Goal: Task Accomplishment & Management: Manage account settings

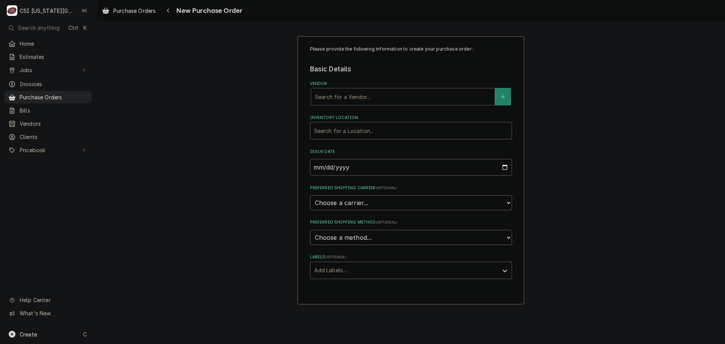
click at [396, 100] on div "Vendor" at bounding box center [403, 97] width 176 height 14
type input "home"
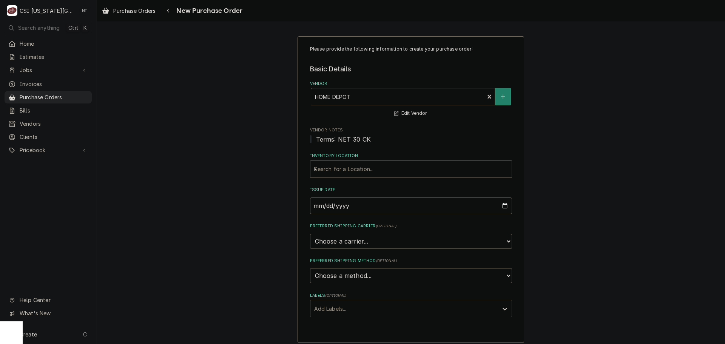
type input "kc"
click at [372, 306] on div "Labels" at bounding box center [404, 309] width 180 height 14
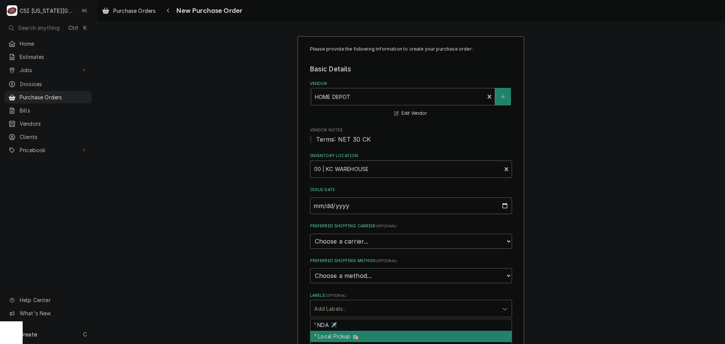
click at [353, 335] on div "² Local Pickup 🛍️" at bounding box center [410, 337] width 201 height 12
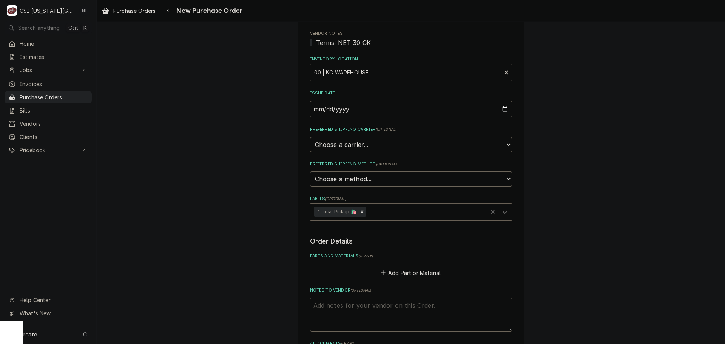
scroll to position [224, 0]
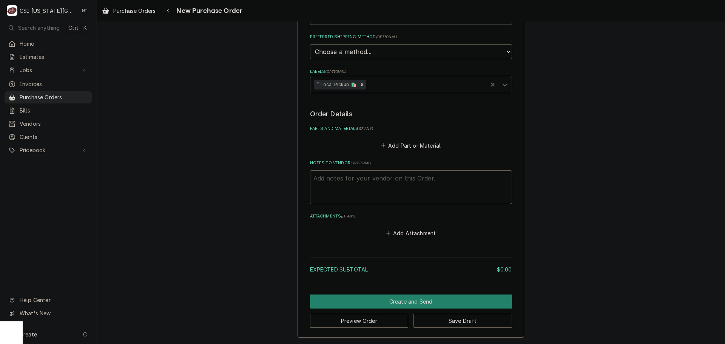
click at [356, 182] on textarea "Notes to Vendor ( optional )" at bounding box center [411, 187] width 202 height 34
type textarea "x"
type textarea "h"
type textarea "x"
type textarea "ha"
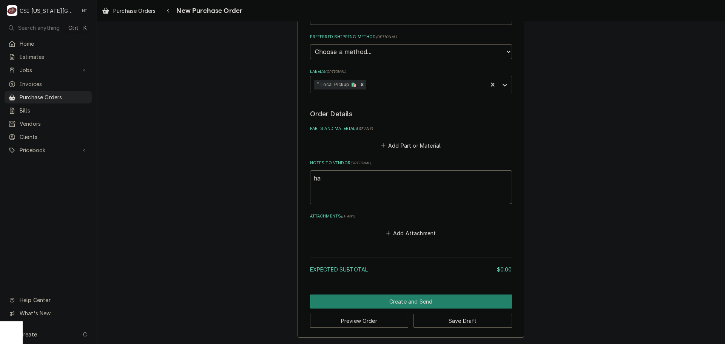
type textarea "x"
type textarea "har"
type textarea "x"
type textarea "harr"
type textarea "x"
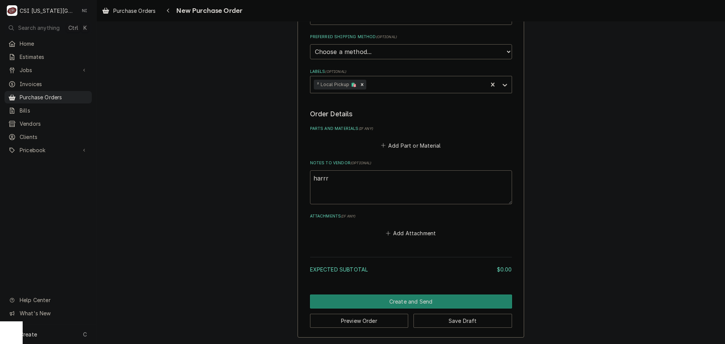
type textarea "harr"
type textarea "x"
type textarea "harri"
type textarea "x"
type textarea "harris"
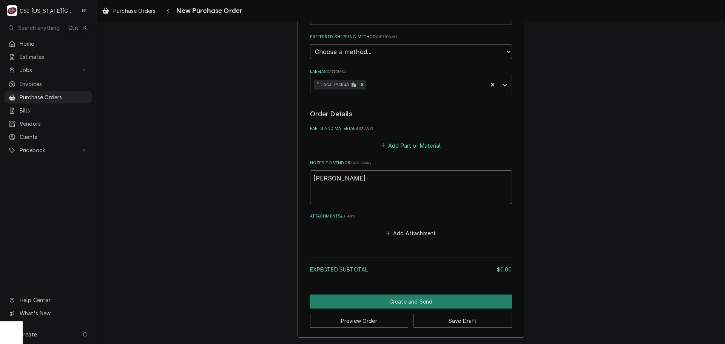
click at [421, 147] on button "Add Part or Material" at bounding box center [411, 145] width 62 height 11
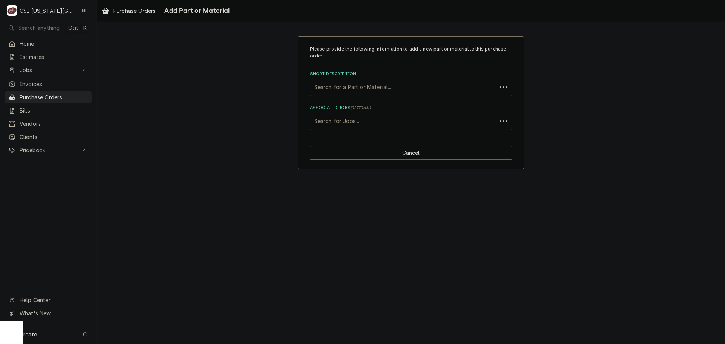
click at [370, 120] on div "Associated Jobs" at bounding box center [403, 121] width 179 height 14
type input "31425"
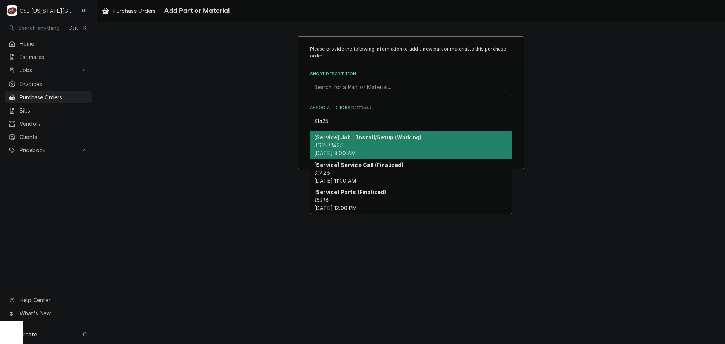
click at [327, 144] on em "JOB-31425" at bounding box center [328, 145] width 29 height 6
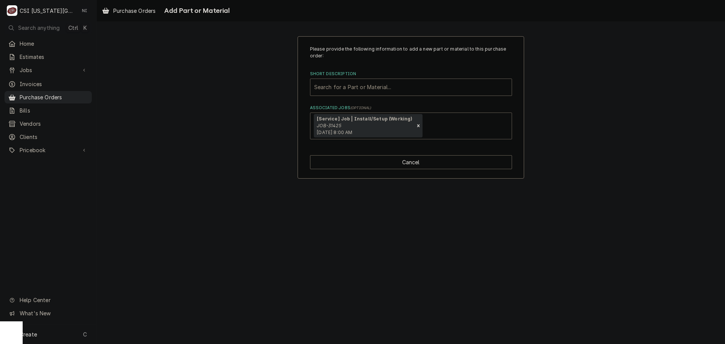
click at [331, 89] on div "Short Description" at bounding box center [411, 87] width 194 height 14
type input "misc pro"
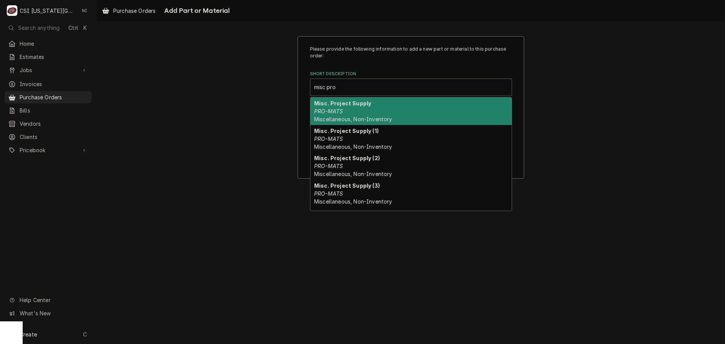
click at [324, 116] on span "Miscellaneous, Non-Inventory" at bounding box center [353, 119] width 78 height 6
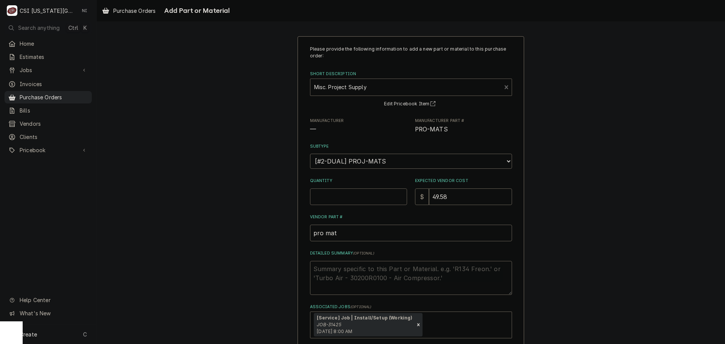
click at [338, 199] on input "Quantity" at bounding box center [358, 196] width 97 height 17
type textarea "x"
type input "1"
type textarea "x"
type input "0"
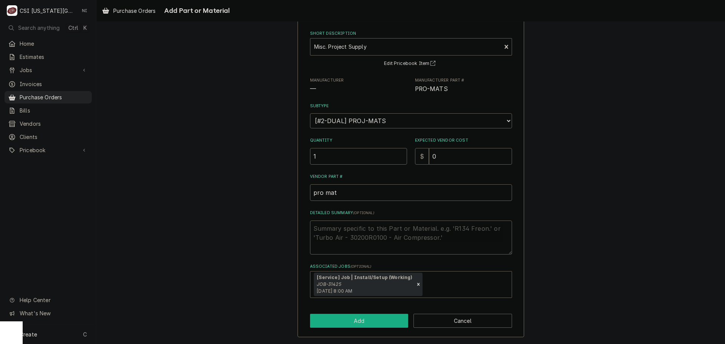
click at [376, 318] on button "Add" at bounding box center [359, 321] width 99 height 14
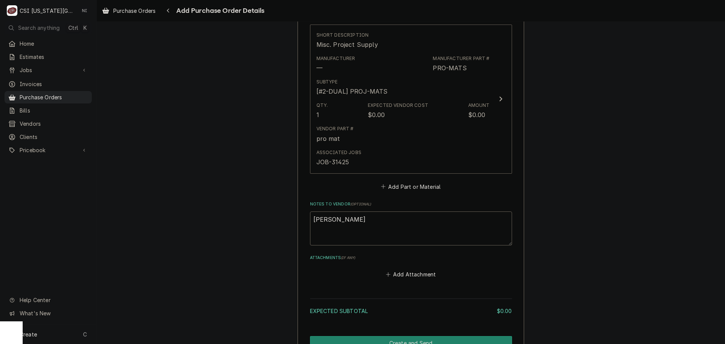
scroll to position [377, 0]
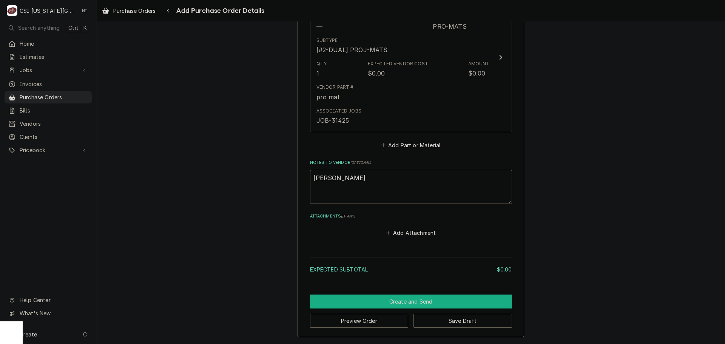
click at [440, 301] on button "Create and Send" at bounding box center [411, 302] width 202 height 14
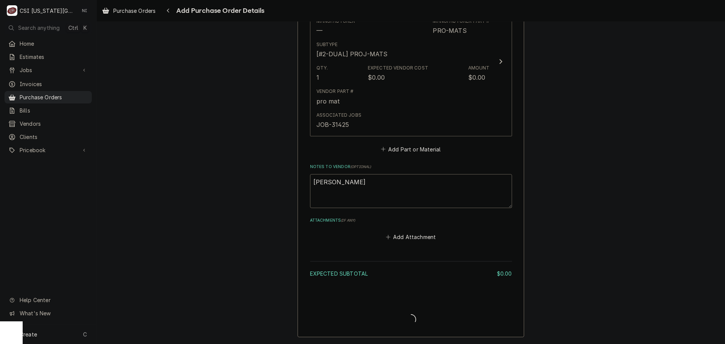
type textarea "x"
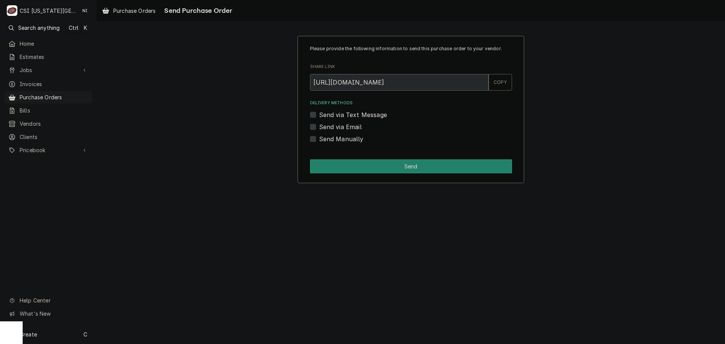
click at [319, 141] on label "Send Manually" at bounding box center [341, 138] width 45 height 9
click at [319, 141] on input "Send Manually" at bounding box center [420, 142] width 202 height 17
checkbox input "true"
click at [335, 164] on button "Send" at bounding box center [411, 166] width 202 height 14
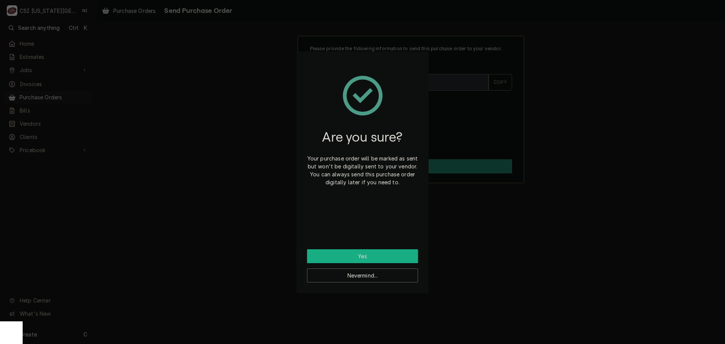
click at [383, 256] on button "Yes" at bounding box center [362, 256] width 111 height 14
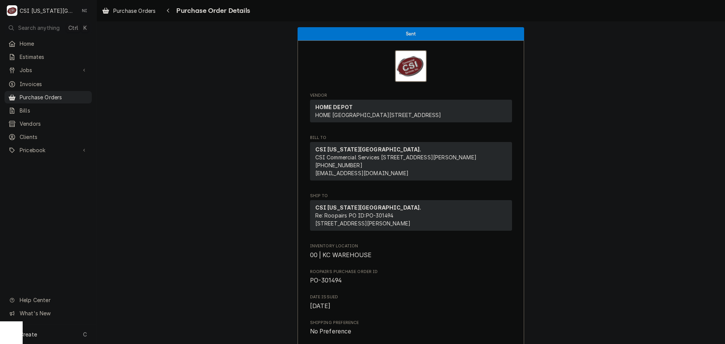
drag, startPoint x: 72, startPoint y: 93, endPoint x: 96, endPoint y: 93, distance: 23.4
click at [72, 93] on span "Purchase Orders" at bounding box center [54, 97] width 68 height 8
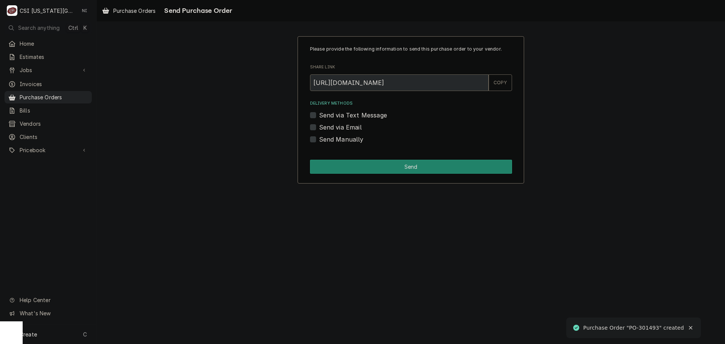
drag, startPoint x: 311, startPoint y: 128, endPoint x: 329, endPoint y: 165, distance: 41.2
click at [319, 128] on label "Send via Email" at bounding box center [340, 127] width 43 height 9
click at [319, 128] on input "Send via Email" at bounding box center [420, 131] width 202 height 17
checkbox input "true"
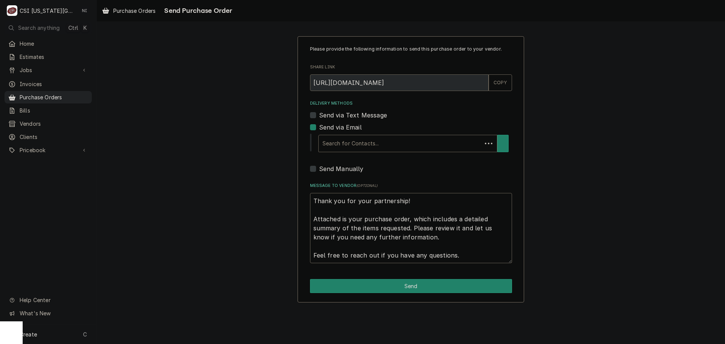
click at [329, 168] on label "Send Manually" at bounding box center [341, 168] width 45 height 9
click at [329, 168] on input "Send Manually" at bounding box center [420, 172] width 202 height 17
checkbox input "true"
click at [349, 146] on div "Delivery Methods" at bounding box center [405, 144] width 171 height 14
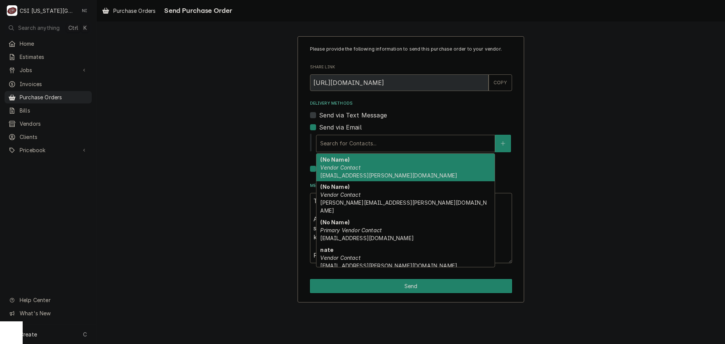
click at [358, 168] on em "Vendor Contact" at bounding box center [340, 167] width 40 height 6
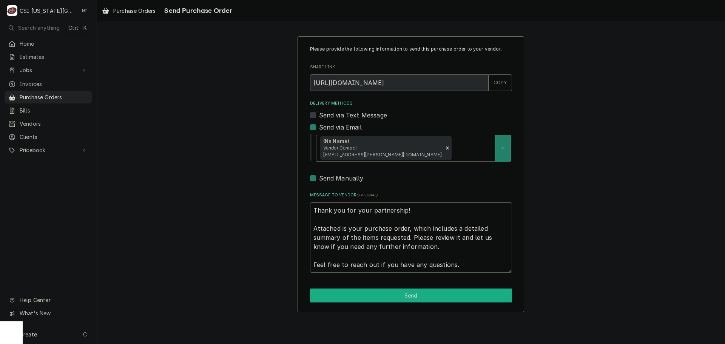
click at [390, 296] on button "Send" at bounding box center [411, 295] width 202 height 14
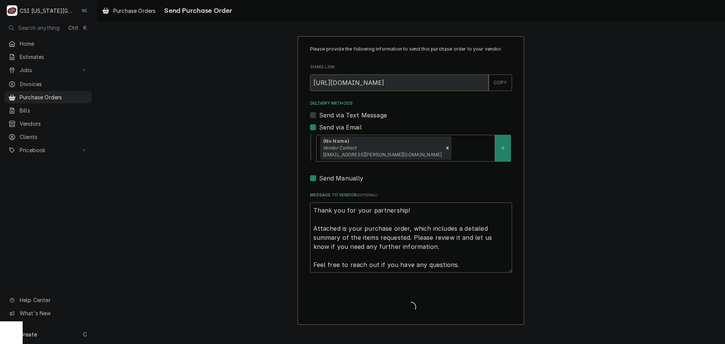
type textarea "x"
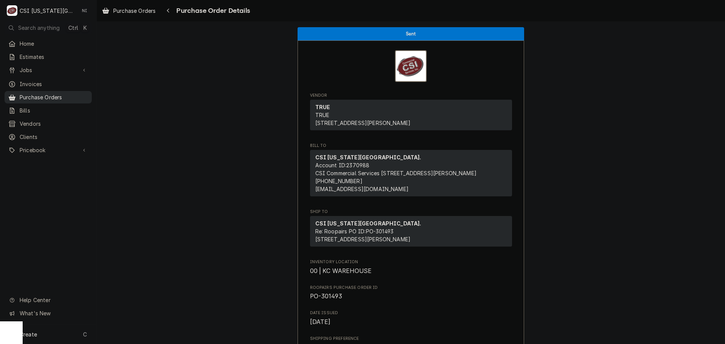
click at [70, 94] on span "Purchase Orders" at bounding box center [54, 97] width 68 height 8
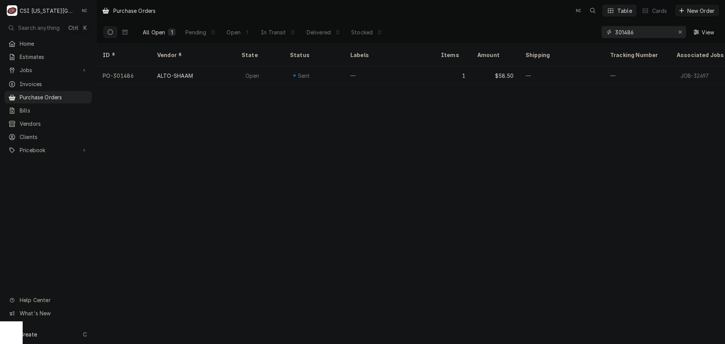
drag, startPoint x: 636, startPoint y: 32, endPoint x: 539, endPoint y: 31, distance: 96.7
click at [542, 34] on div "All Open 1 Pending 0 Open 1 In Transit 0 Delivered 0 Stocked 0 301486 View" at bounding box center [411, 32] width 616 height 21
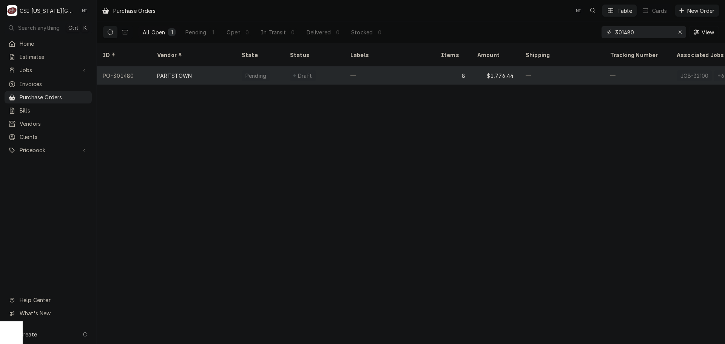
type input "301480"
click at [437, 71] on div "8" at bounding box center [453, 75] width 36 height 18
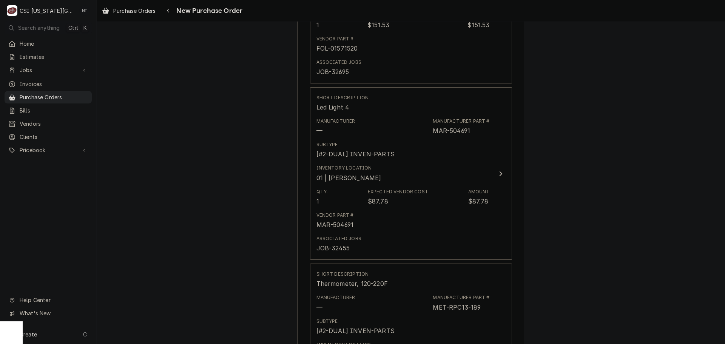
scroll to position [915, 0]
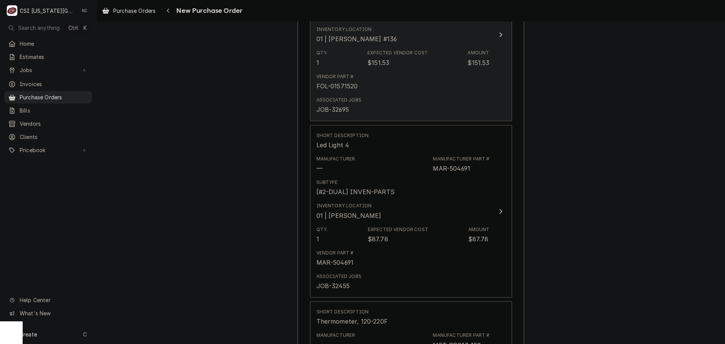
click at [492, 94] on button "Short Description [PERSON_NAME] Drain fitting kit Manufacturer [PERSON_NAME] Ma…" at bounding box center [411, 35] width 202 height 173
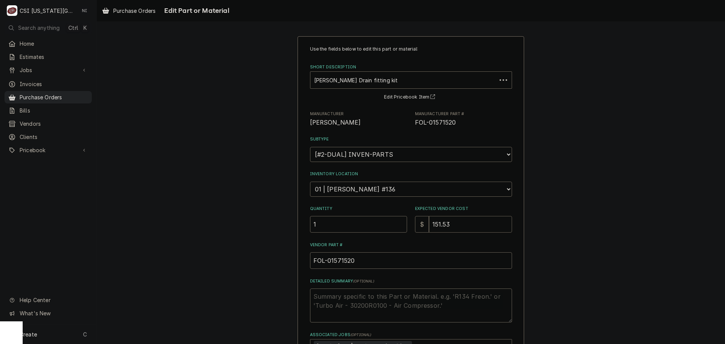
click at [451, 225] on input "151.53" at bounding box center [470, 224] width 83 height 17
type textarea "x"
type input "151.5"
type textarea "x"
type input "151"
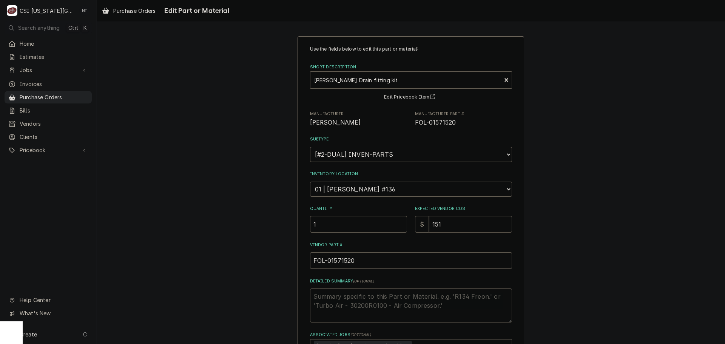
type textarea "x"
type input "151.3"
type textarea "x"
type input "151.35"
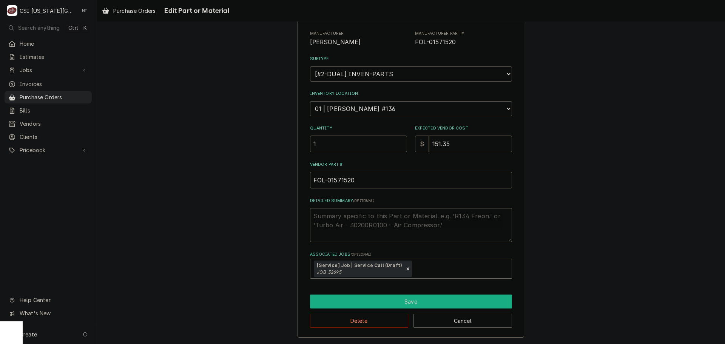
click at [373, 304] on button "Save" at bounding box center [411, 302] width 202 height 14
type textarea "x"
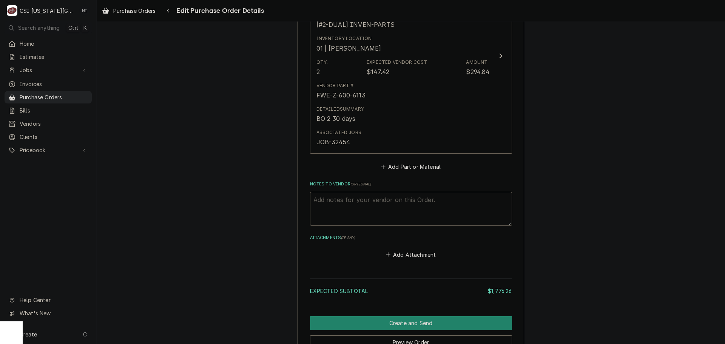
scroll to position [1689, 0]
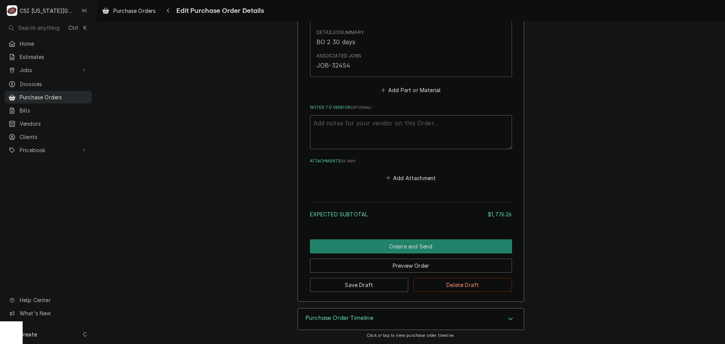
click at [79, 95] on span "Purchase Orders" at bounding box center [54, 97] width 68 height 8
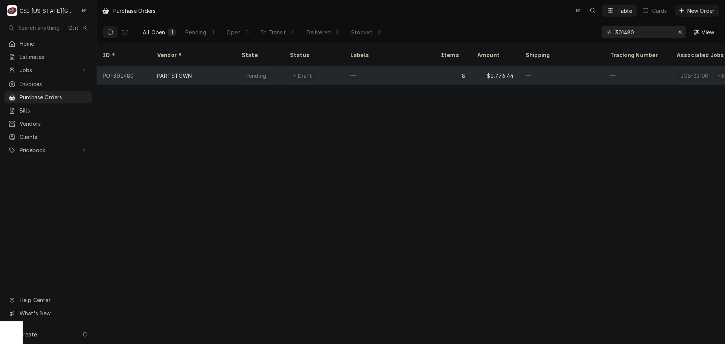
click at [396, 66] on div "—" at bounding box center [389, 75] width 91 height 18
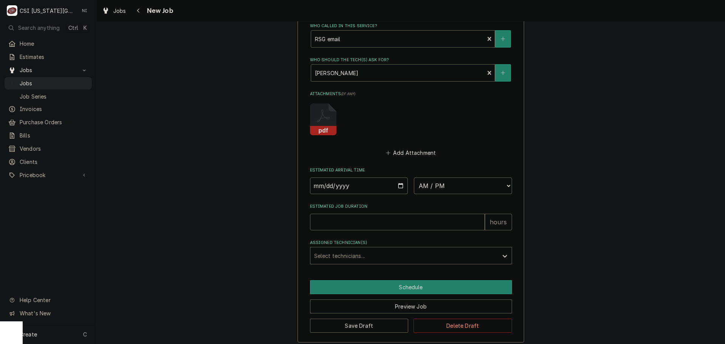
scroll to position [720, 0]
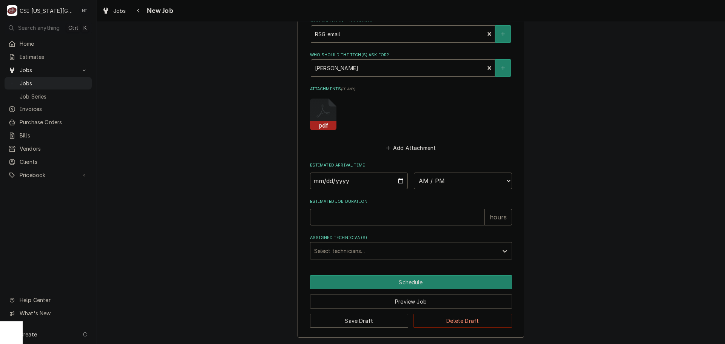
type textarea "x"
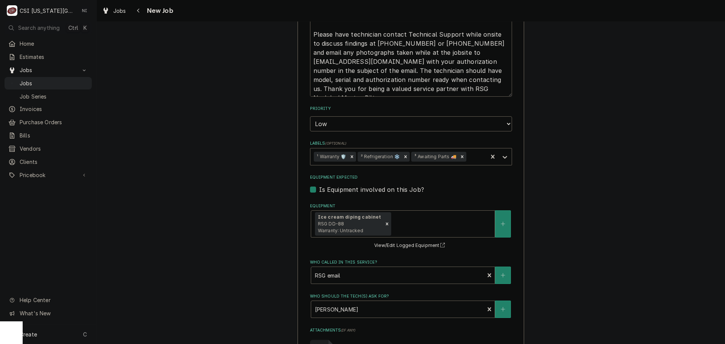
scroll to position [539, 0]
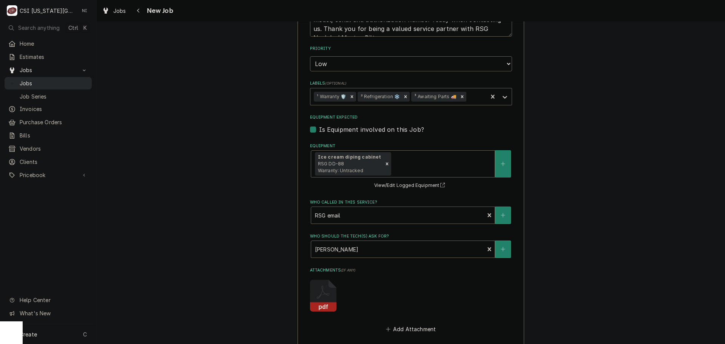
click at [59, 79] on span "Jobs" at bounding box center [54, 83] width 68 height 8
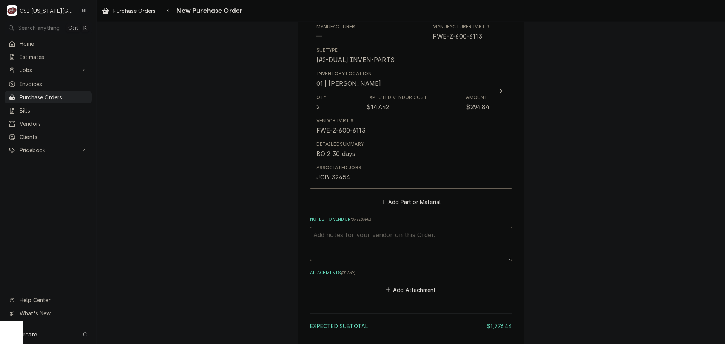
scroll to position [1689, 0]
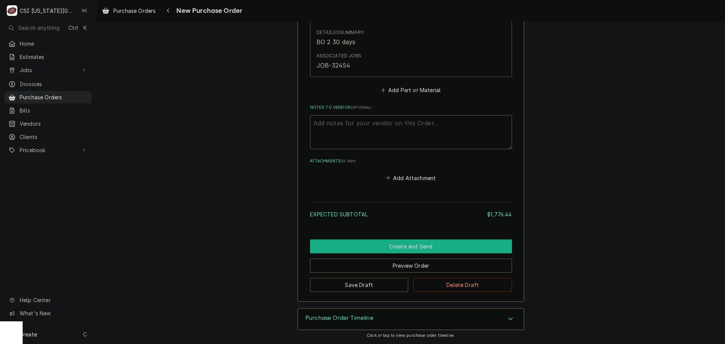
click at [392, 245] on button "Create and Send" at bounding box center [411, 246] width 202 height 14
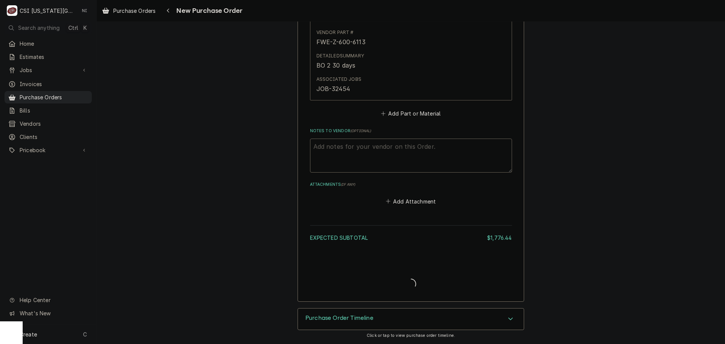
scroll to position [1665, 0]
type textarea "x"
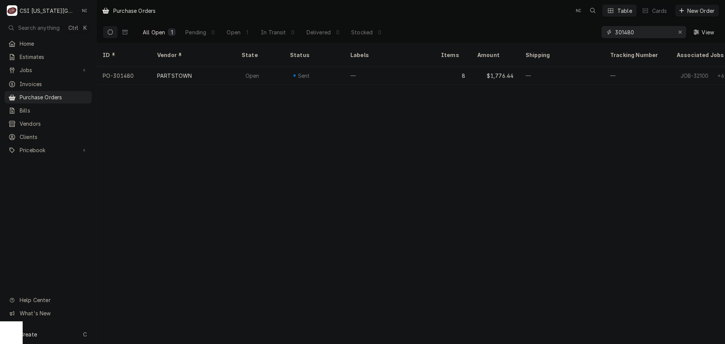
drag, startPoint x: 636, startPoint y: 33, endPoint x: 529, endPoint y: 33, distance: 107.6
click at [533, 34] on div "All Open 1 Pending 0 Open 1 In Transit 0 Delivered 0 Stocked 0 301480 View" at bounding box center [411, 32] width 616 height 21
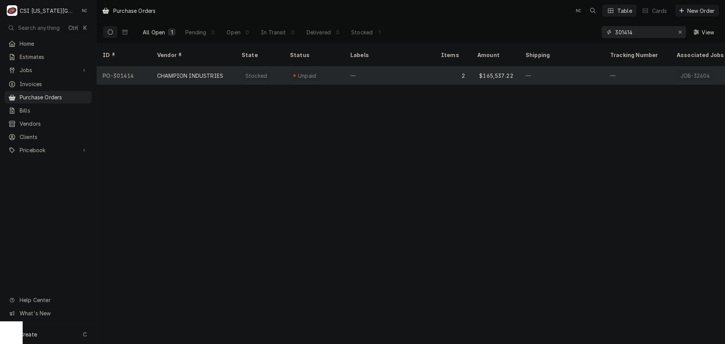
type input "301414"
click at [394, 69] on div "—" at bounding box center [389, 75] width 91 height 18
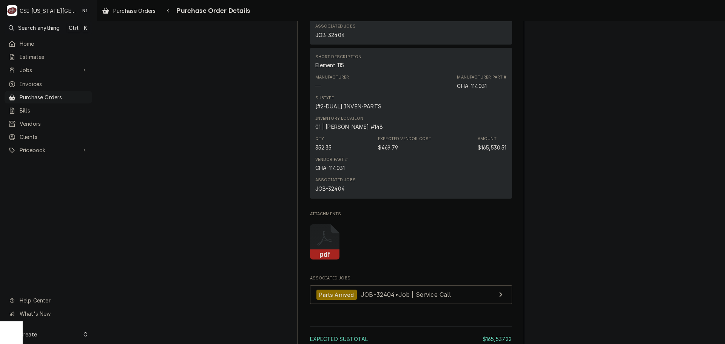
scroll to position [755, 0]
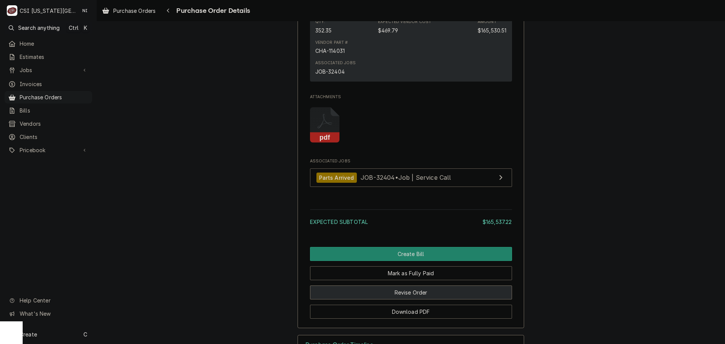
click at [413, 299] on button "Revise Order" at bounding box center [411, 292] width 202 height 14
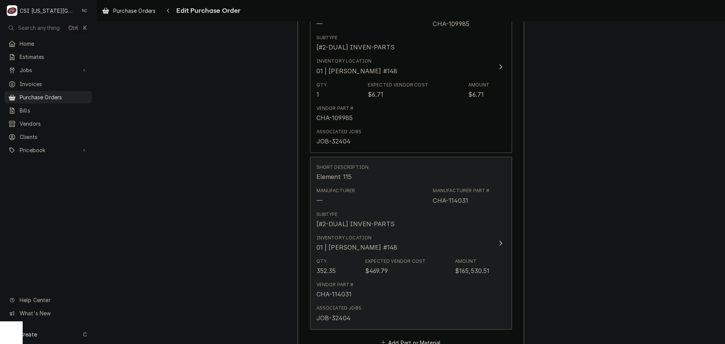
scroll to position [378, 0]
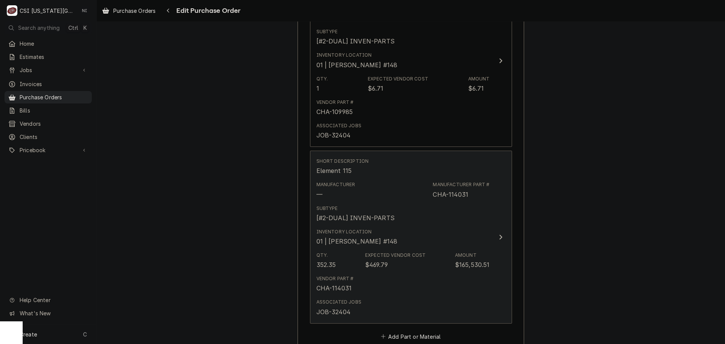
click at [384, 232] on div "Inventory Location 01 | [PERSON_NAME] #148" at bounding box center [356, 236] width 81 height 17
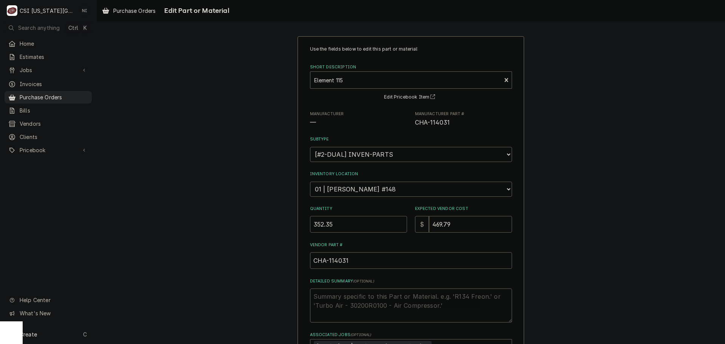
drag, startPoint x: 335, startPoint y: 223, endPoint x: 282, endPoint y: 223, distance: 52.5
click at [283, 223] on div "Use the fields below to edit this part or material: Short Description Element 1…" at bounding box center [411, 230] width 628 height 402
type textarea "x"
type input "1"
type textarea "x"
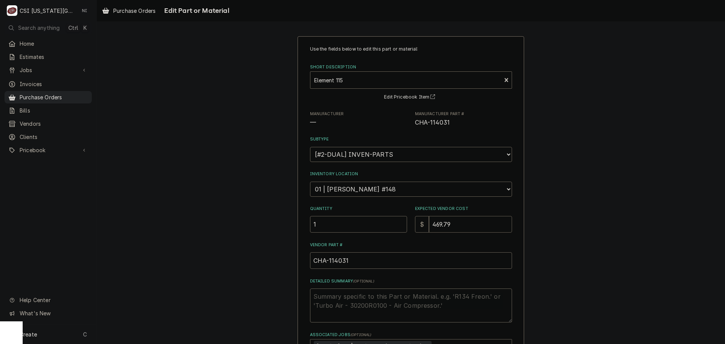
type input "2"
type textarea "x"
type input "28"
type textarea "x"
type input "2813"
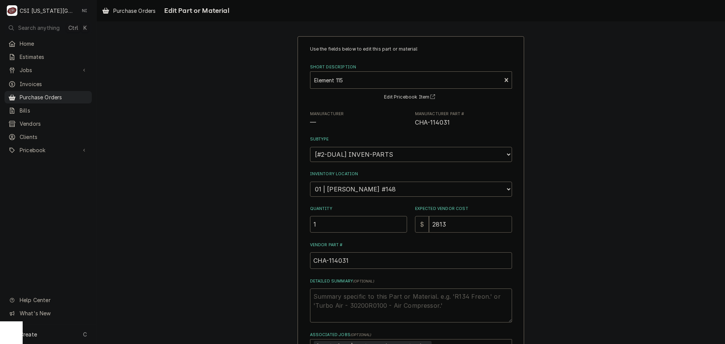
type textarea "x"
type input "281"
type textarea "x"
type input "281.8"
type textarea "x"
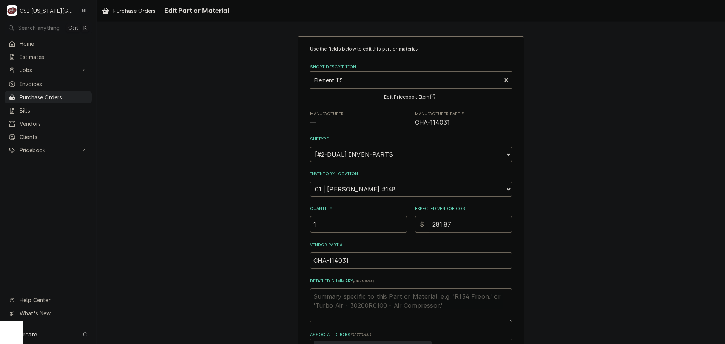
type input "281.87"
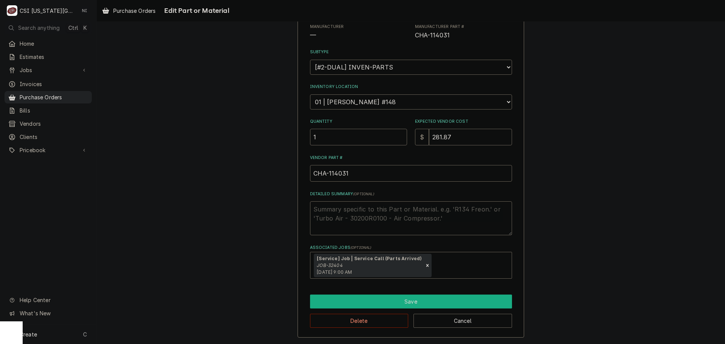
click at [403, 298] on button "Save" at bounding box center [411, 302] width 202 height 14
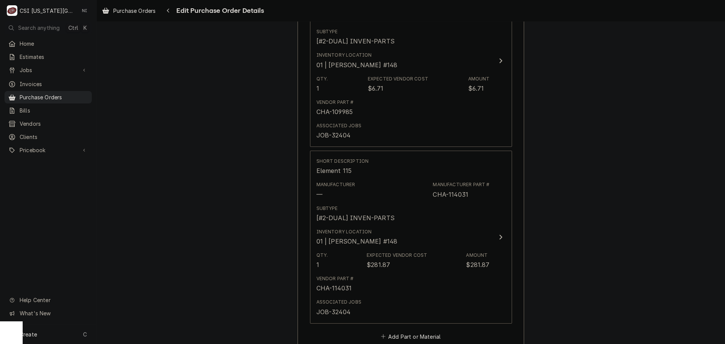
scroll to position [369, 0]
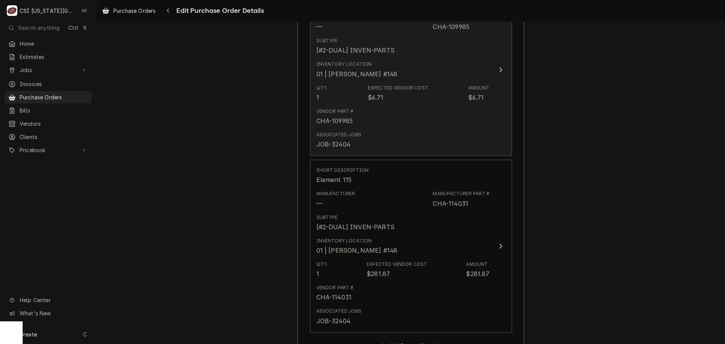
click at [417, 113] on div "Vendor Part # CHA-109985" at bounding box center [402, 116] width 173 height 23
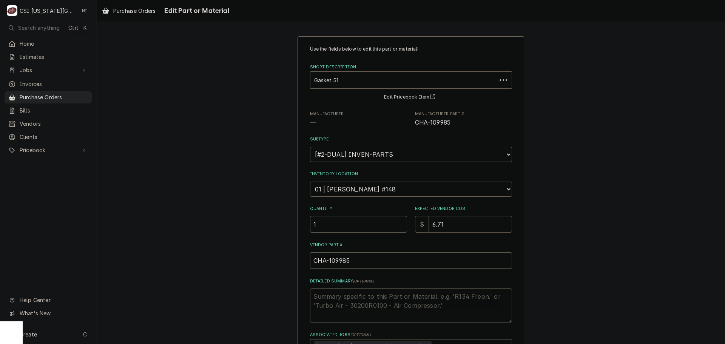
drag, startPoint x: 393, startPoint y: 220, endPoint x: 371, endPoint y: 218, distance: 22.4
click at [377, 219] on div "Quantity 1 Expected Vendor Cost $ 6.71" at bounding box center [411, 219] width 202 height 27
type textarea "x"
type input "5"
type textarea "x"
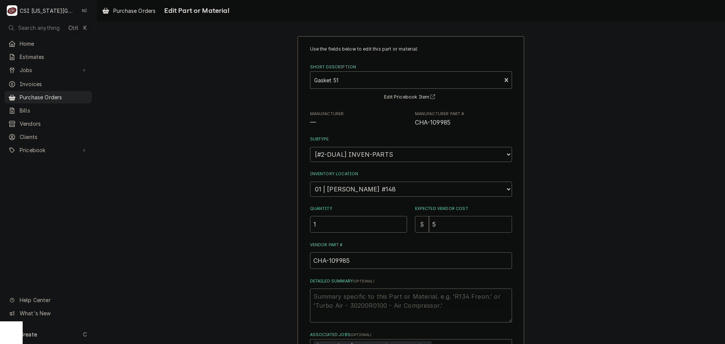
type input "5.3"
type textarea "x"
type input "5.36"
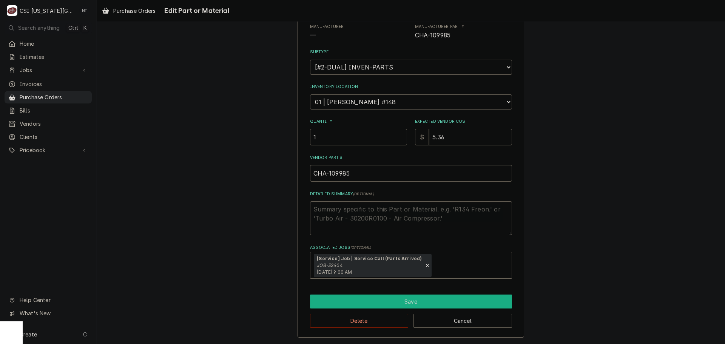
click at [399, 306] on button "Save" at bounding box center [411, 302] width 202 height 14
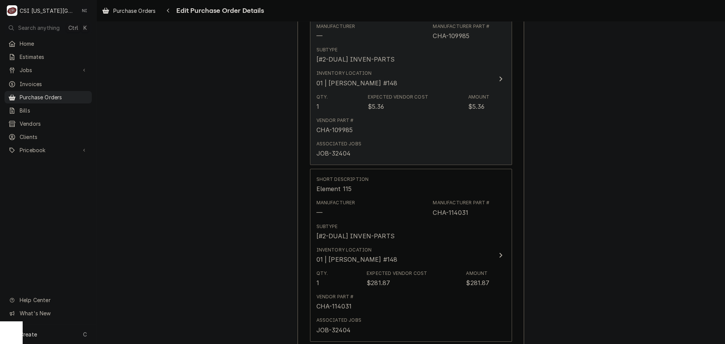
scroll to position [624, 0]
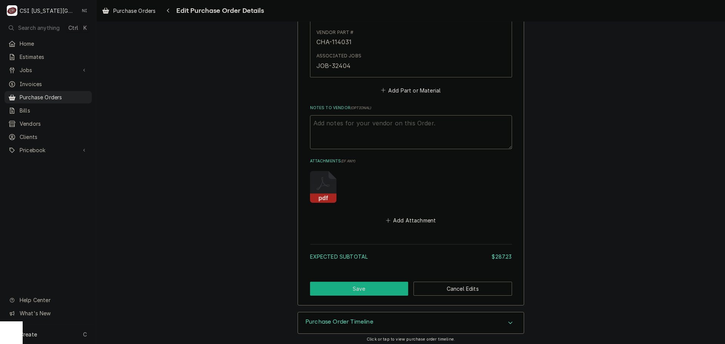
click at [373, 294] on button "Save" at bounding box center [359, 289] width 99 height 14
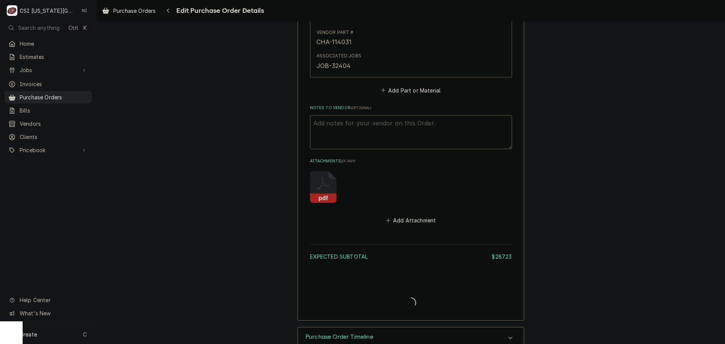
type textarea "x"
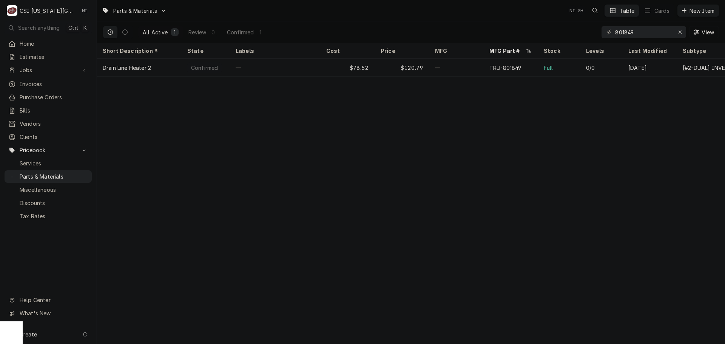
click at [566, 34] on div "All Active 1 Review 0 Confirmed 1 801849 View" at bounding box center [411, 32] width 616 height 21
drag, startPoint x: 635, startPoint y: 32, endPoint x: 555, endPoint y: 36, distance: 79.8
click at [555, 37] on div "All Active 1 Review 0 Confirmed 1 114031 View" at bounding box center [411, 32] width 616 height 21
type input "109985"
